Goal: Information Seeking & Learning: Learn about a topic

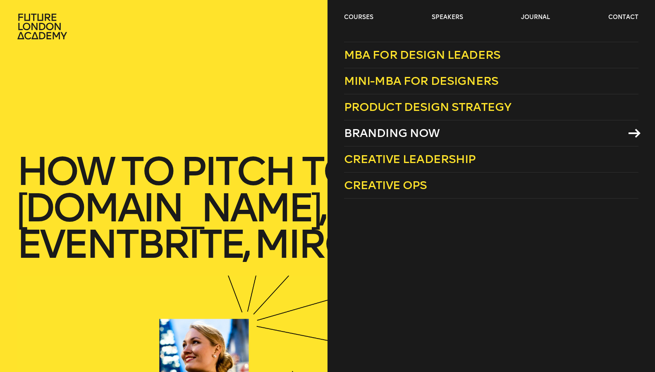
click at [394, 132] on span "Branding Now" at bounding box center [392, 133] width 96 height 14
click at [367, 15] on link "courses" at bounding box center [358, 17] width 29 height 8
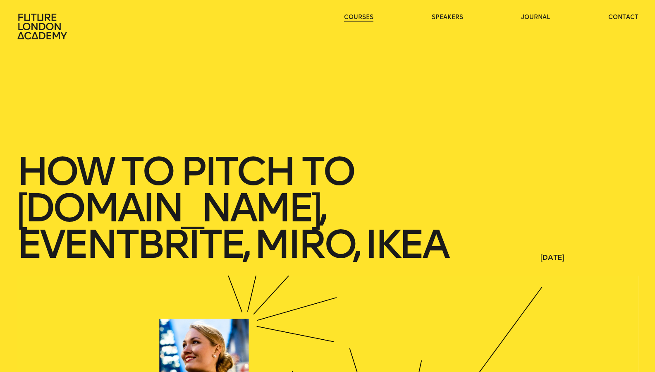
click at [367, 15] on link "courses" at bounding box center [358, 17] width 29 height 8
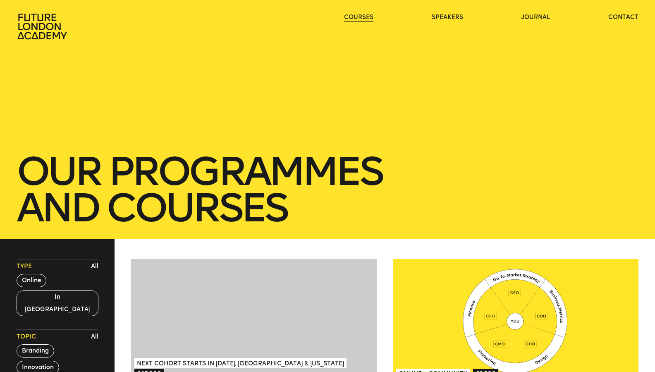
click at [364, 16] on link "courses" at bounding box center [358, 17] width 29 height 8
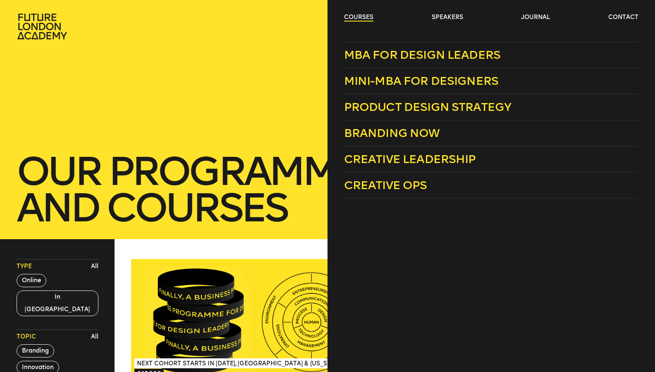
click at [361, 16] on link "courses" at bounding box center [358, 17] width 29 height 8
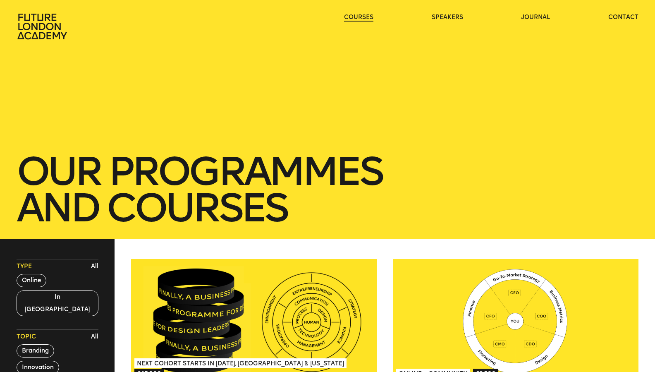
click at [361, 16] on link "courses" at bounding box center [358, 17] width 29 height 8
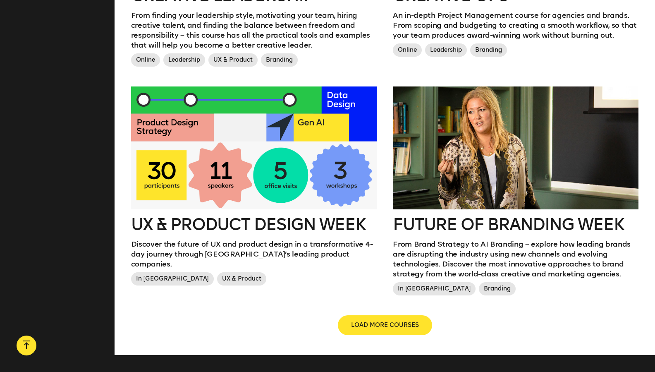
scroll to position [873, 0]
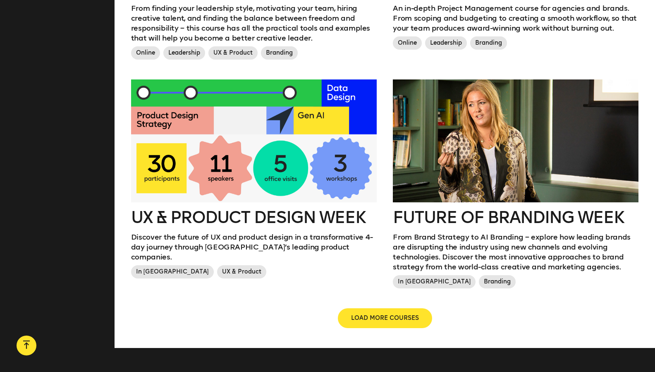
click at [473, 161] on div at bounding box center [516, 140] width 246 height 123
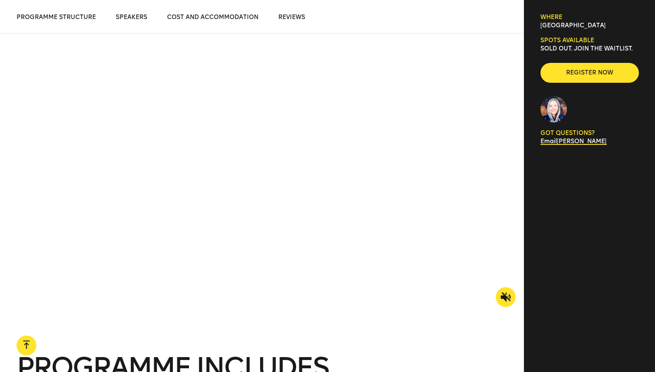
scroll to position [750, 0]
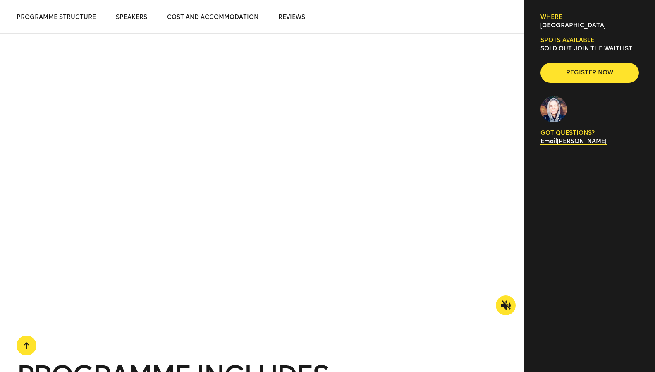
click at [503, 305] on icon at bounding box center [506, 305] width 10 height 10
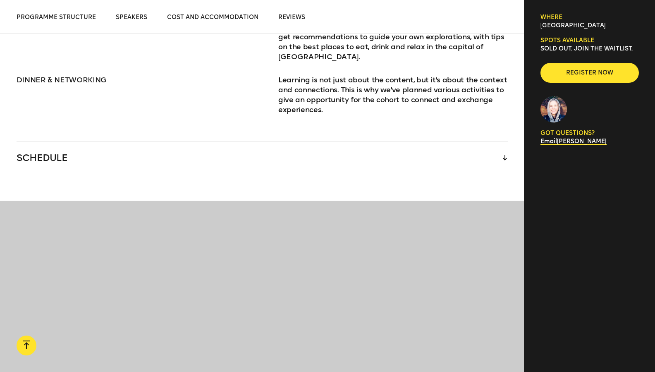
scroll to position [1252, 0]
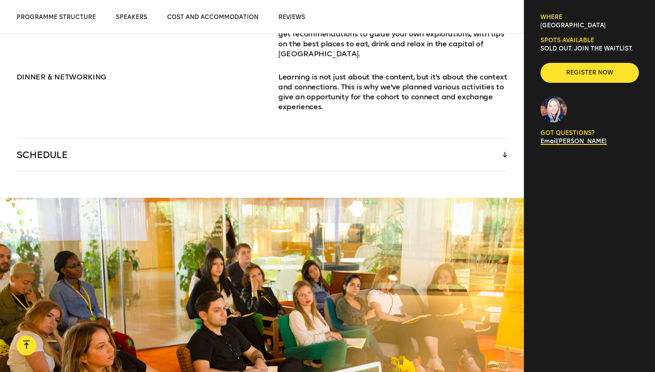
click at [504, 152] on icon at bounding box center [505, 155] width 4 height 6
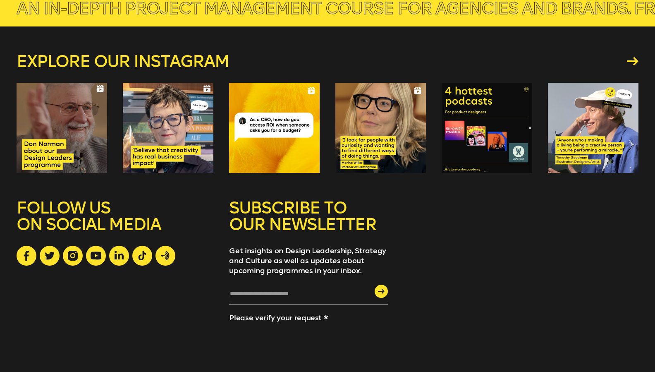
scroll to position [3605, 0]
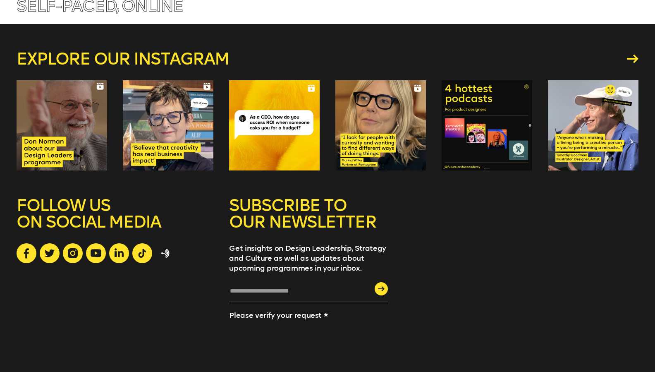
click at [166, 243] on link at bounding box center [166, 253] width 20 height 20
click at [94, 249] on icon at bounding box center [96, 253] width 11 height 8
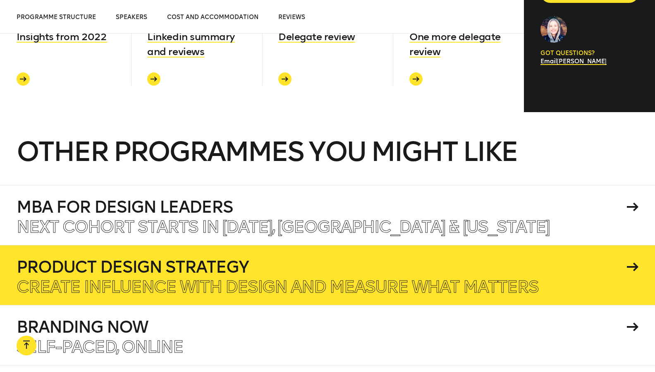
scroll to position [3153, 0]
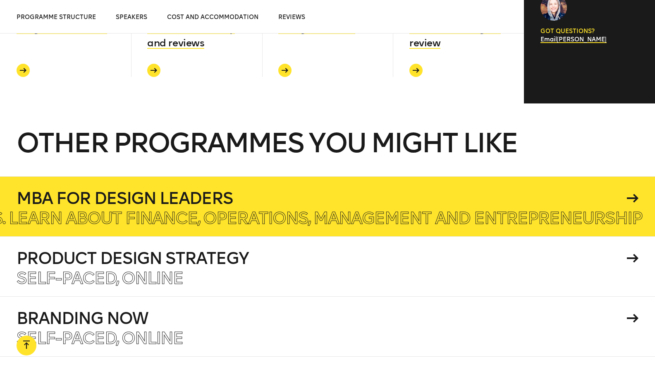
click at [189, 190] on h4 "MBA for Design Leaders" at bounding box center [321, 198] width 608 height 17
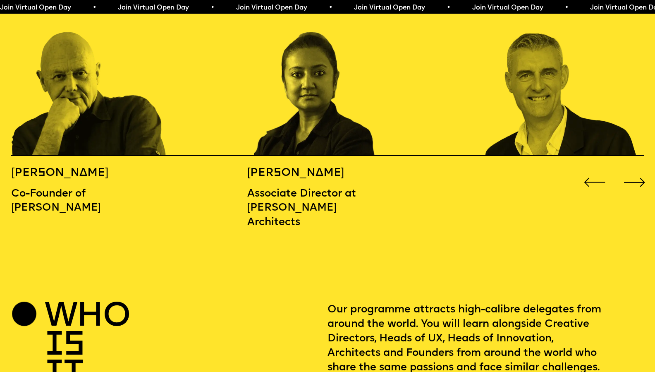
scroll to position [1065, 0]
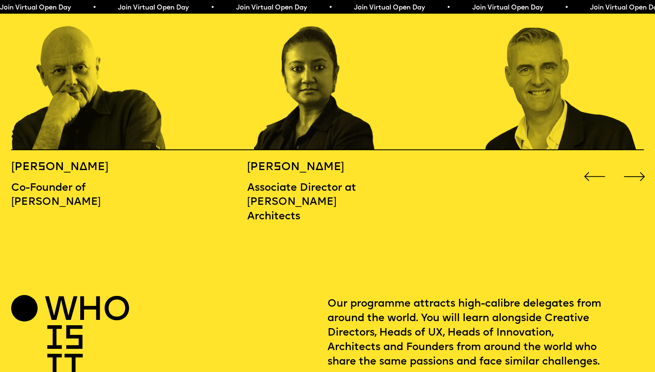
click at [638, 163] on div "Next slide" at bounding box center [635, 176] width 26 height 26
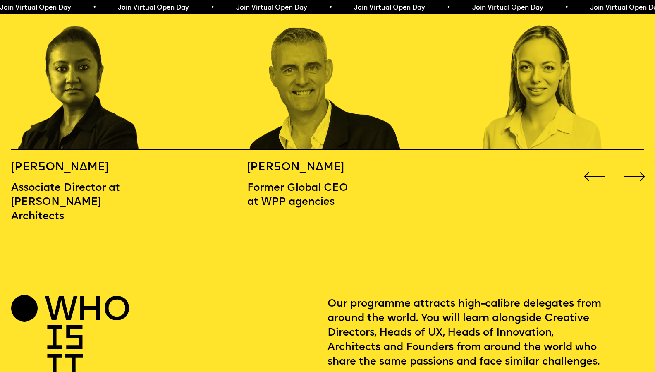
click at [638, 163] on div "Next slide" at bounding box center [635, 176] width 26 height 26
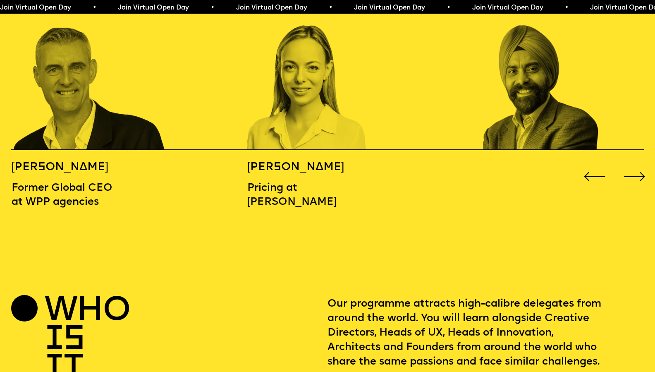
click at [638, 163] on div "Next slide" at bounding box center [635, 176] width 26 height 26
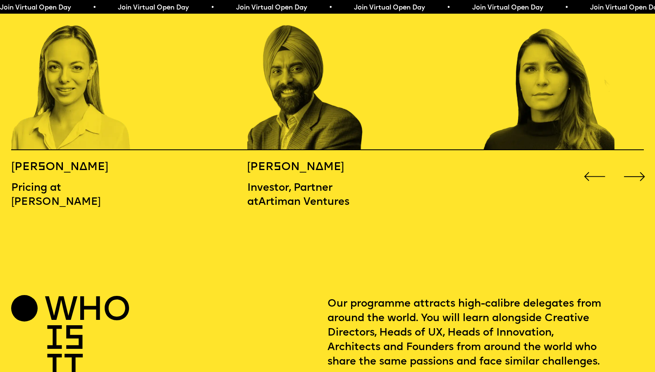
click at [638, 163] on div "Next slide" at bounding box center [635, 176] width 26 height 26
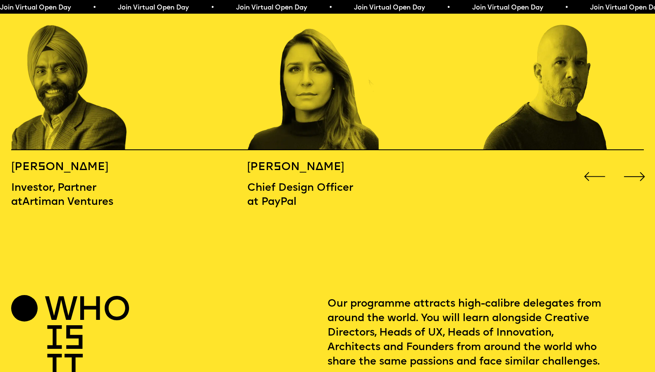
click at [638, 163] on div "Next slide" at bounding box center [635, 176] width 26 height 26
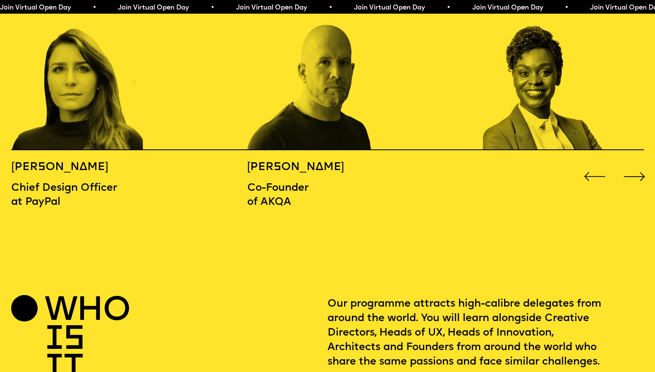
click at [638, 163] on div "Next slide" at bounding box center [635, 176] width 26 height 26
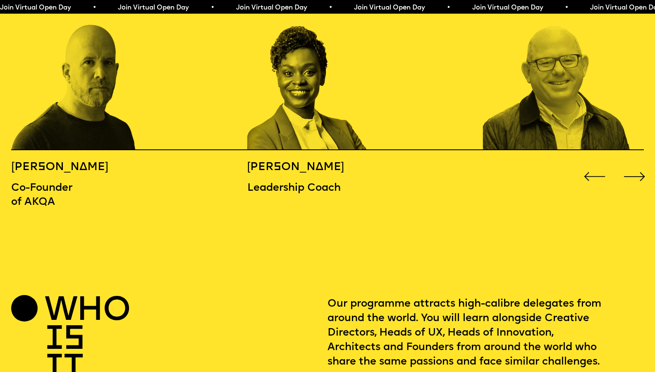
click at [638, 163] on div "Next slide" at bounding box center [635, 176] width 26 height 26
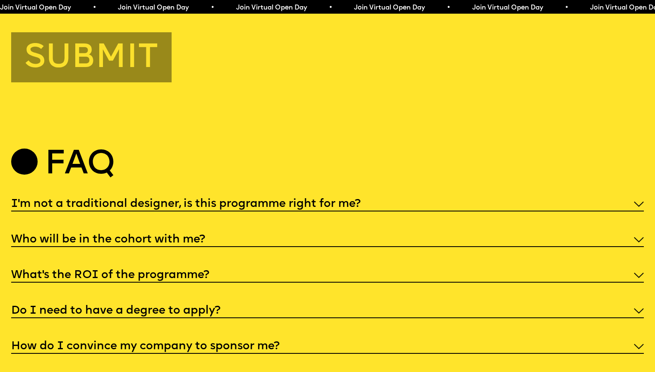
scroll to position [3285, 0]
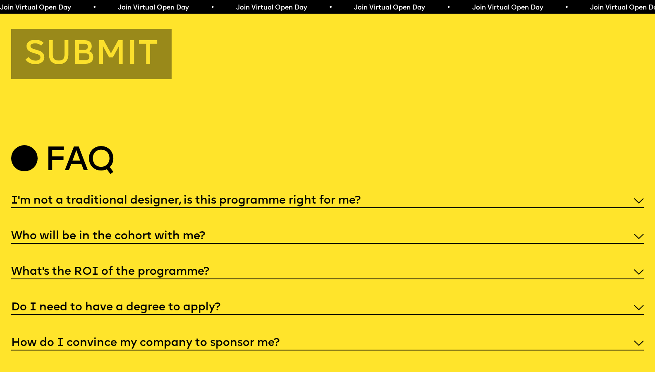
click at [640, 198] on img at bounding box center [639, 200] width 10 height 5
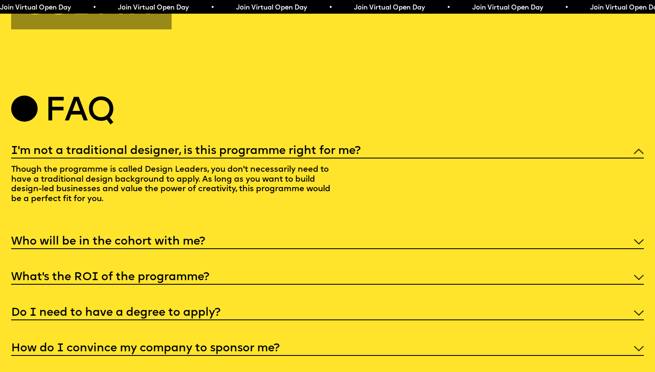
scroll to position [3335, 0]
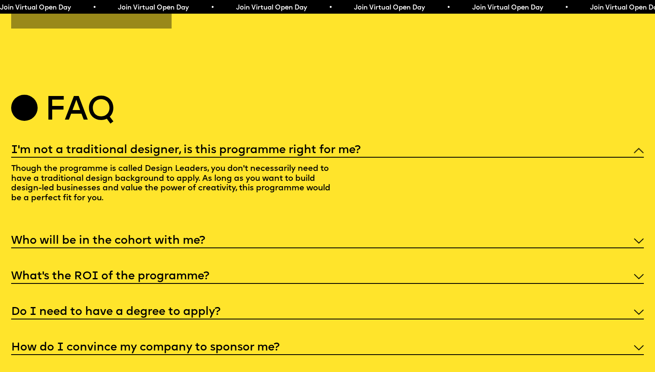
click at [641, 238] on img at bounding box center [639, 240] width 10 height 5
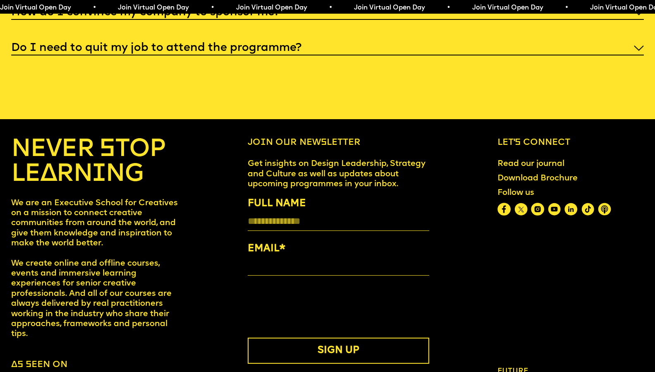
scroll to position [3722, 0]
